Goal: Contribute content: Share content

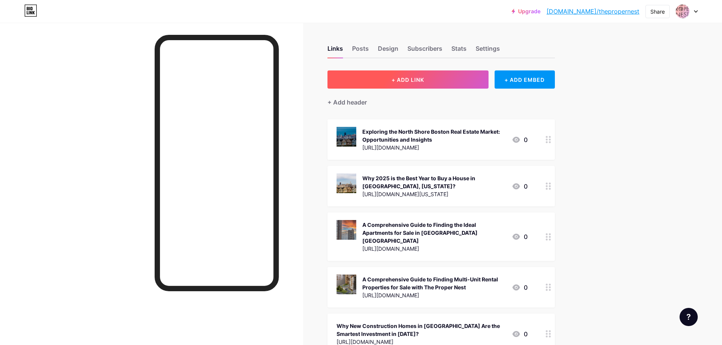
click at [388, 80] on button "+ ADD LINK" at bounding box center [407, 79] width 161 height 18
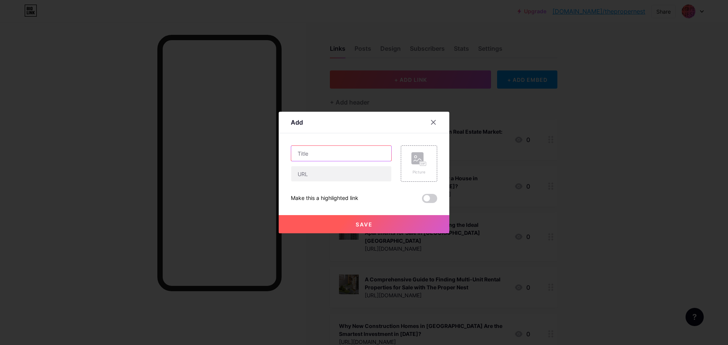
click at [347, 156] on input "text" at bounding box center [341, 153] width 100 height 15
click at [347, 169] on input "text" at bounding box center [341, 173] width 100 height 15
paste input "[URL][DOMAIN_NAME][PERSON_NAME]"
type input "[URL][DOMAIN_NAME][PERSON_NAME]"
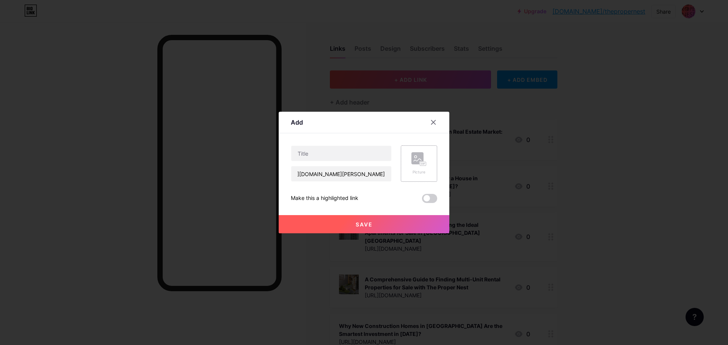
click at [418, 163] on rect at bounding box center [417, 158] width 12 height 12
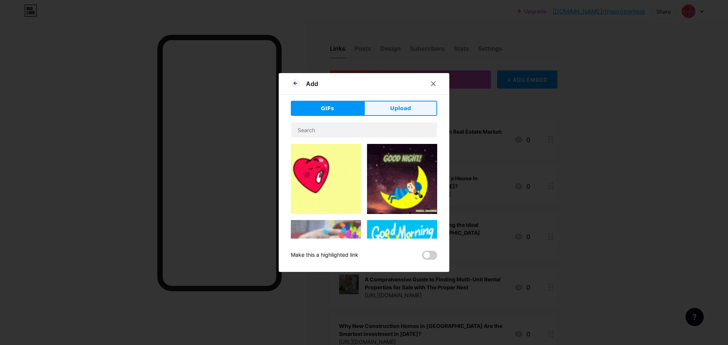
click at [411, 106] on button "Upload" at bounding box center [400, 108] width 73 height 15
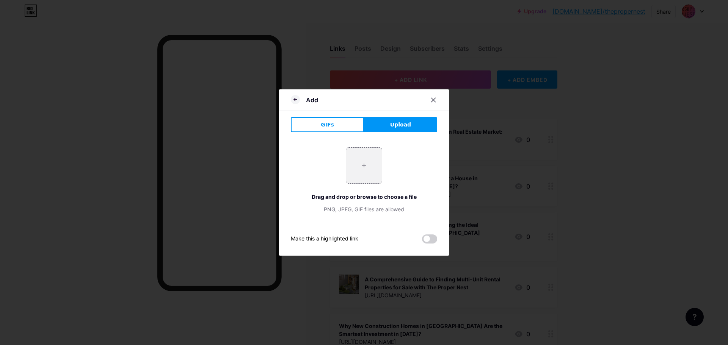
click at [393, 161] on div "+ Drag and drop or browse to choose a file PNG, JPEG, GIF files are allowed" at bounding box center [364, 180] width 146 height 66
click at [368, 163] on input "file" at bounding box center [364, 166] width 36 height 36
type input "C:\fakepath\[PERSON_NAME] ma condos for sale.jpg"
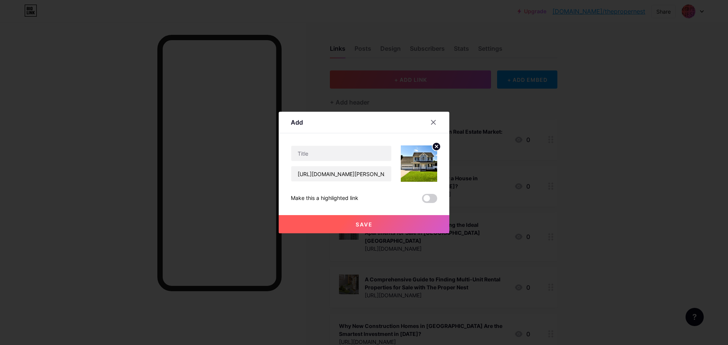
click at [302, 145] on div "Content YouTube Play YouTube video without leaving your page. ADD Vimeo Play Vi…" at bounding box center [364, 168] width 146 height 70
click at [308, 152] on input "text" at bounding box center [341, 153] width 100 height 15
paste input "[PERSON_NAME] MA Condos for Sale – Find Your Perfect Home with The Proper Nest"
type input "[PERSON_NAME] MA Condos for Sale – Find Your Perfect Home with The Proper Nest"
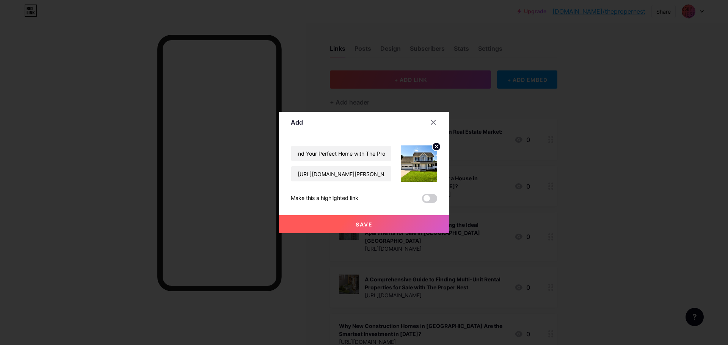
click at [358, 225] on span "Save" at bounding box center [363, 224] width 17 height 6
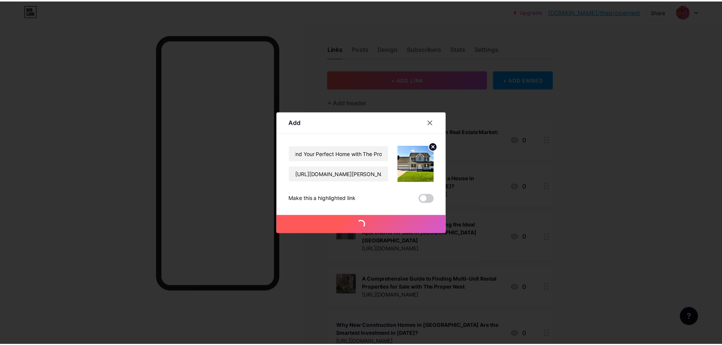
scroll to position [0, 0]
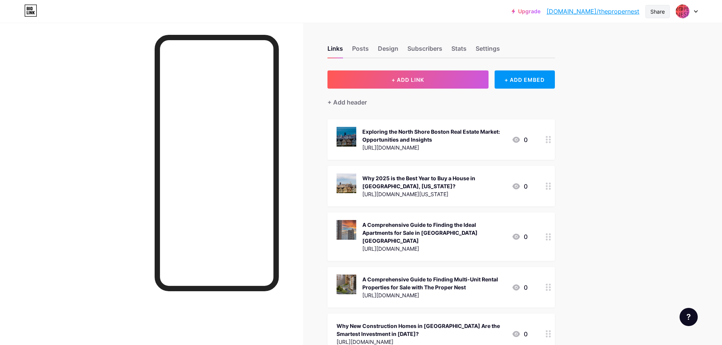
click at [659, 13] on div "Share" at bounding box center [657, 12] width 14 height 8
click at [617, 37] on div "Copy link" at bounding box center [612, 39] width 113 height 18
